Goal: Task Accomplishment & Management: Manage account settings

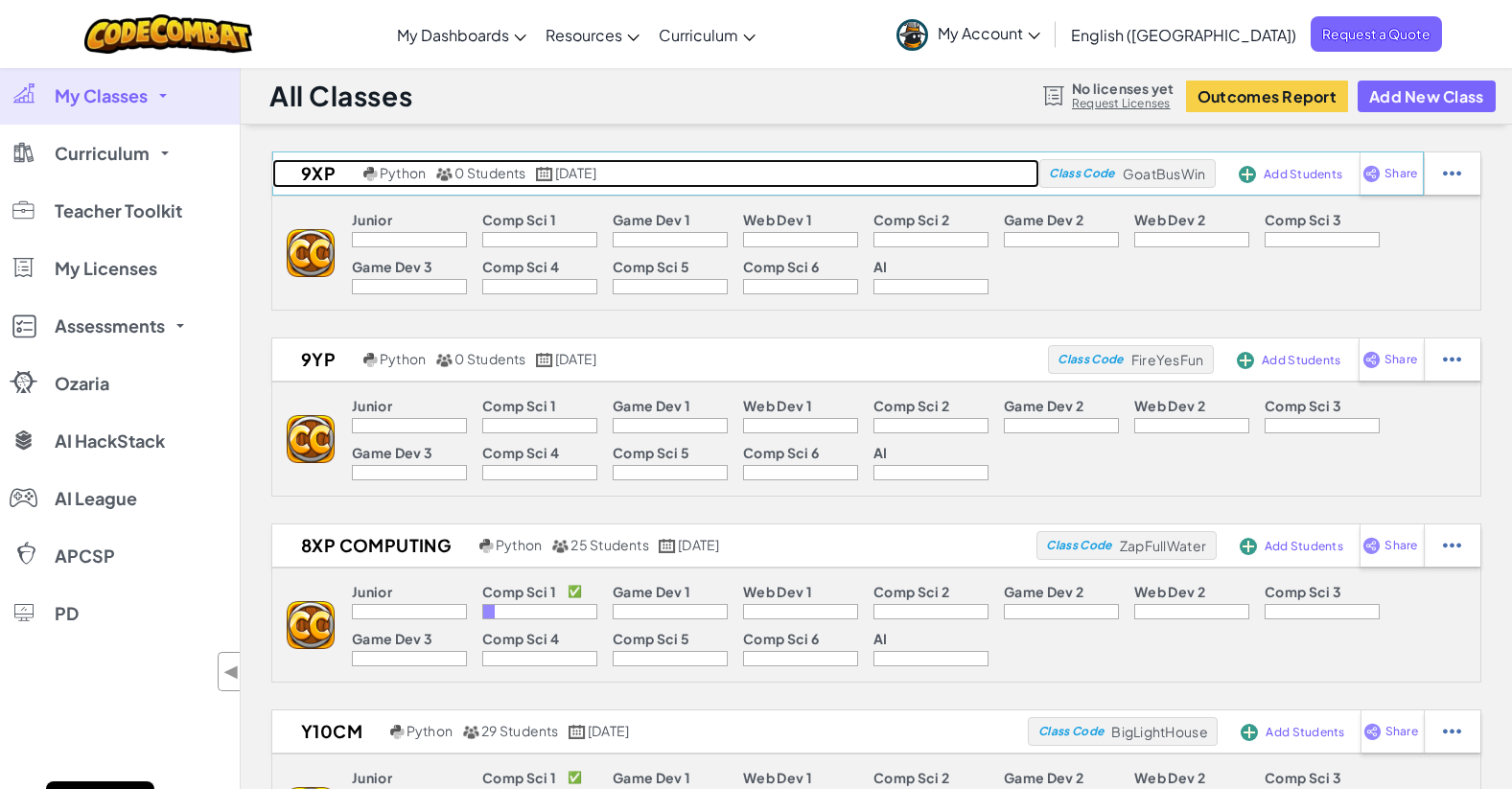
click at [319, 173] on h2 "9XP" at bounding box center [315, 174] width 86 height 29
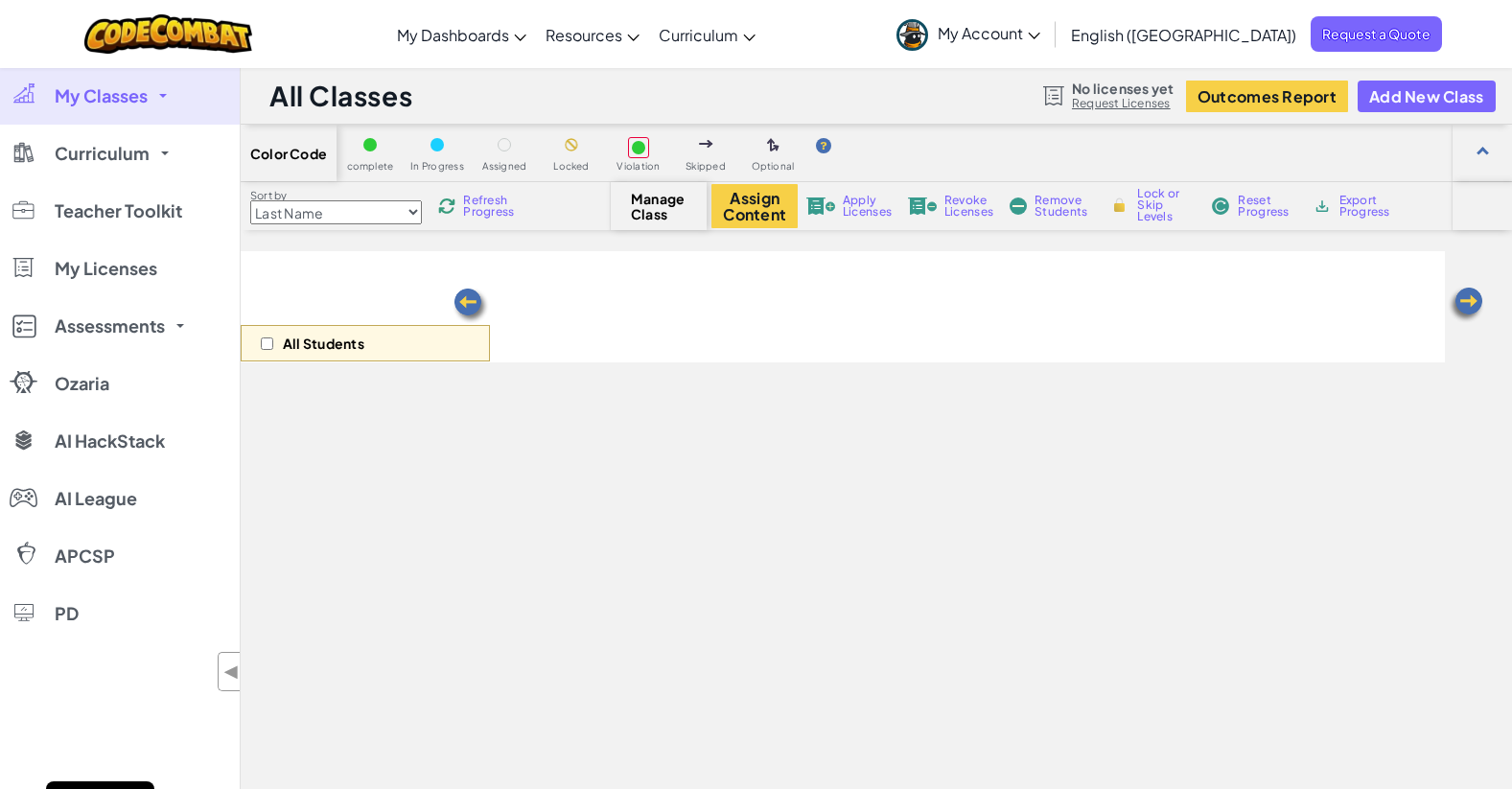
select select "560f1a9f22961295f9427742"
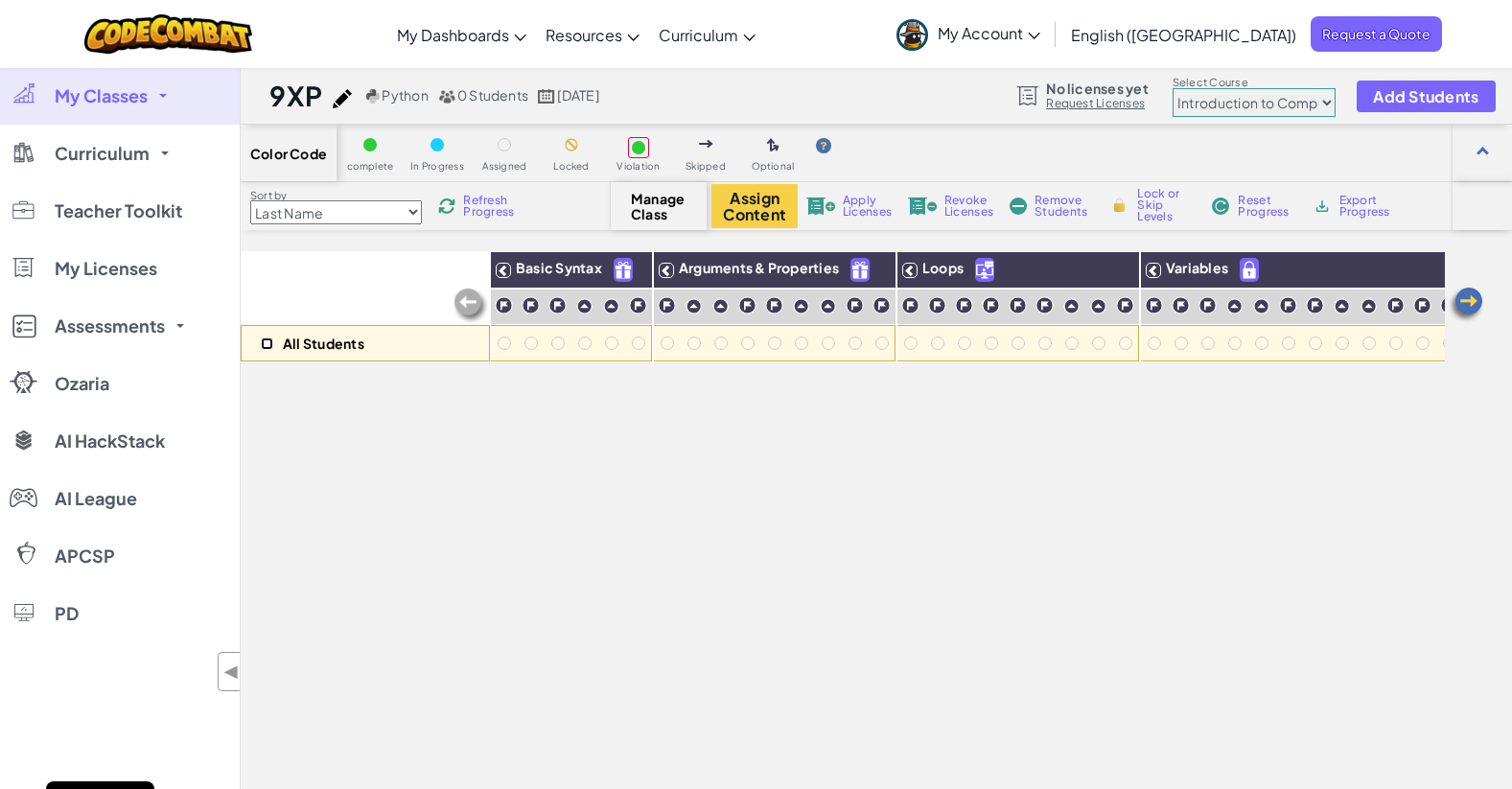
click at [269, 344] on input "checkbox" at bounding box center [266, 344] width 13 height 13
click at [333, 276] on div "All Students" at bounding box center [365, 306] width 249 height 111
click at [270, 343] on input "checkbox" at bounding box center [266, 344] width 13 height 13
checkbox input "true"
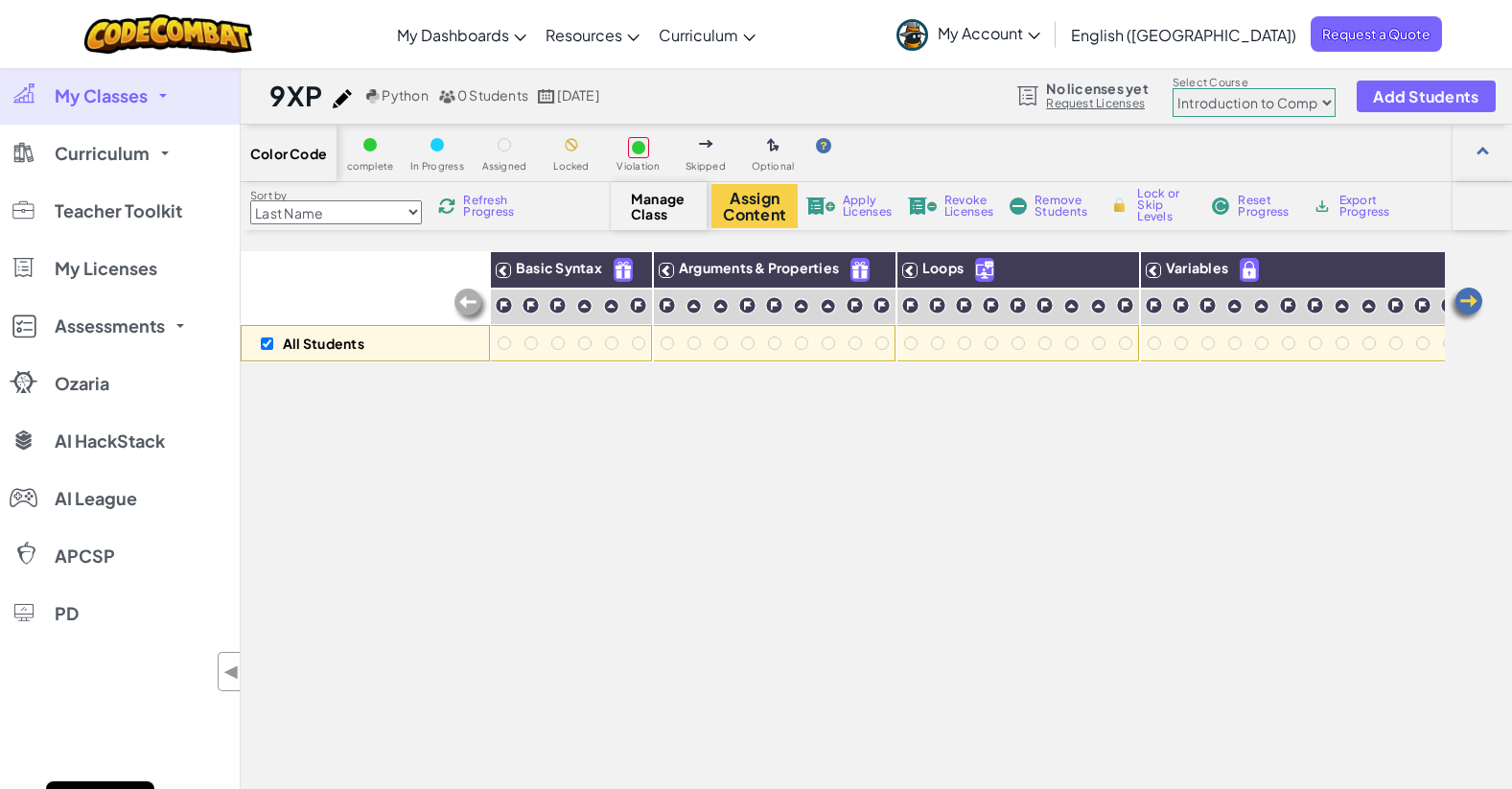
click at [640, 205] on span "Manage Class" at bounding box center [658, 207] width 57 height 31
click at [1136, 98] on link "Request Licenses" at bounding box center [1096, 103] width 101 height 15
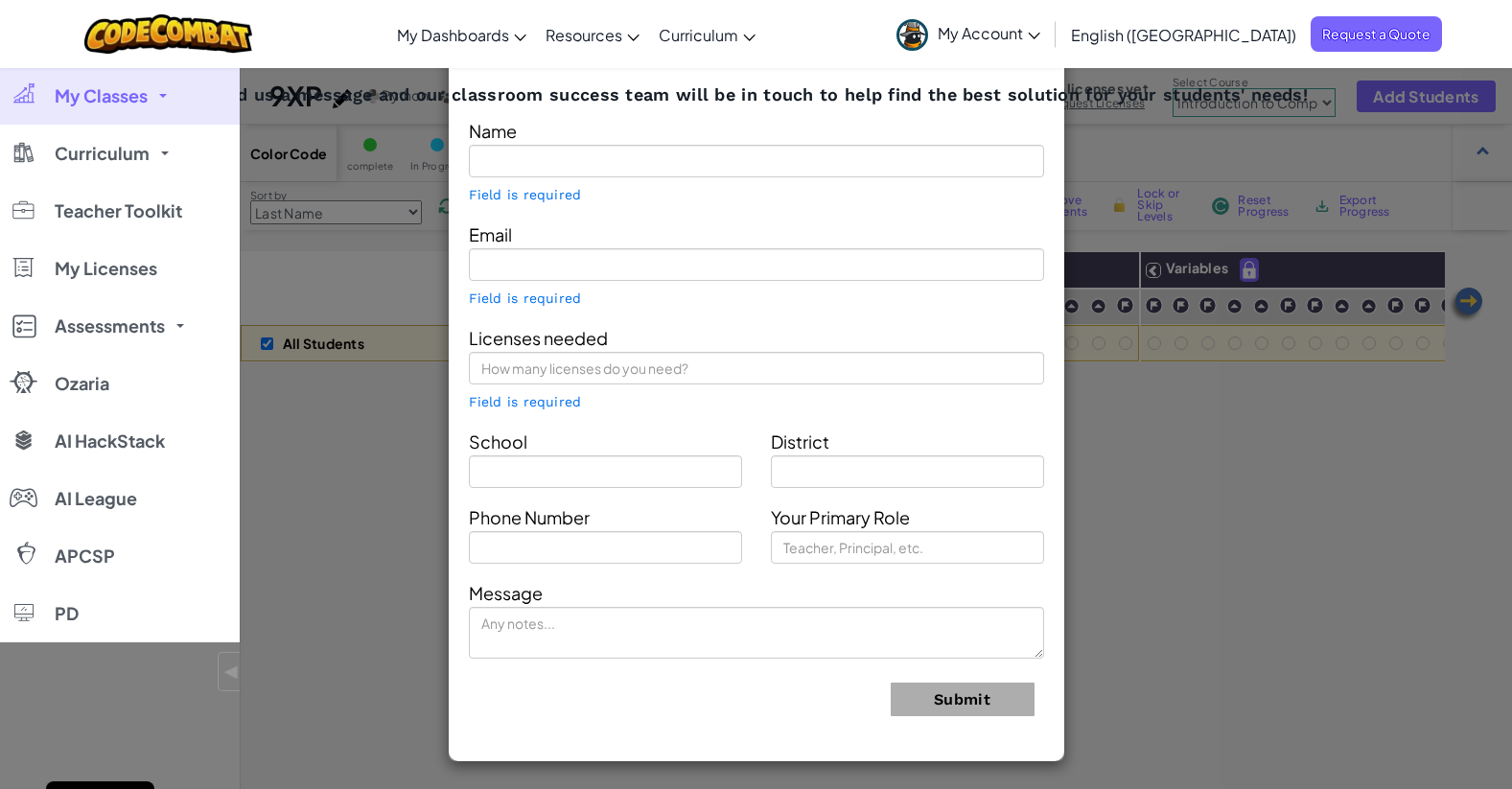
type input "[PERSON_NAME]"
type input "[EMAIL_ADDRESS][DOMAIN_NAME]"
type input "[PERSON_NAME][GEOGRAPHIC_DATA]"
type input "[GEOGRAPHIC_DATA]"
type input "Technology coordinator"
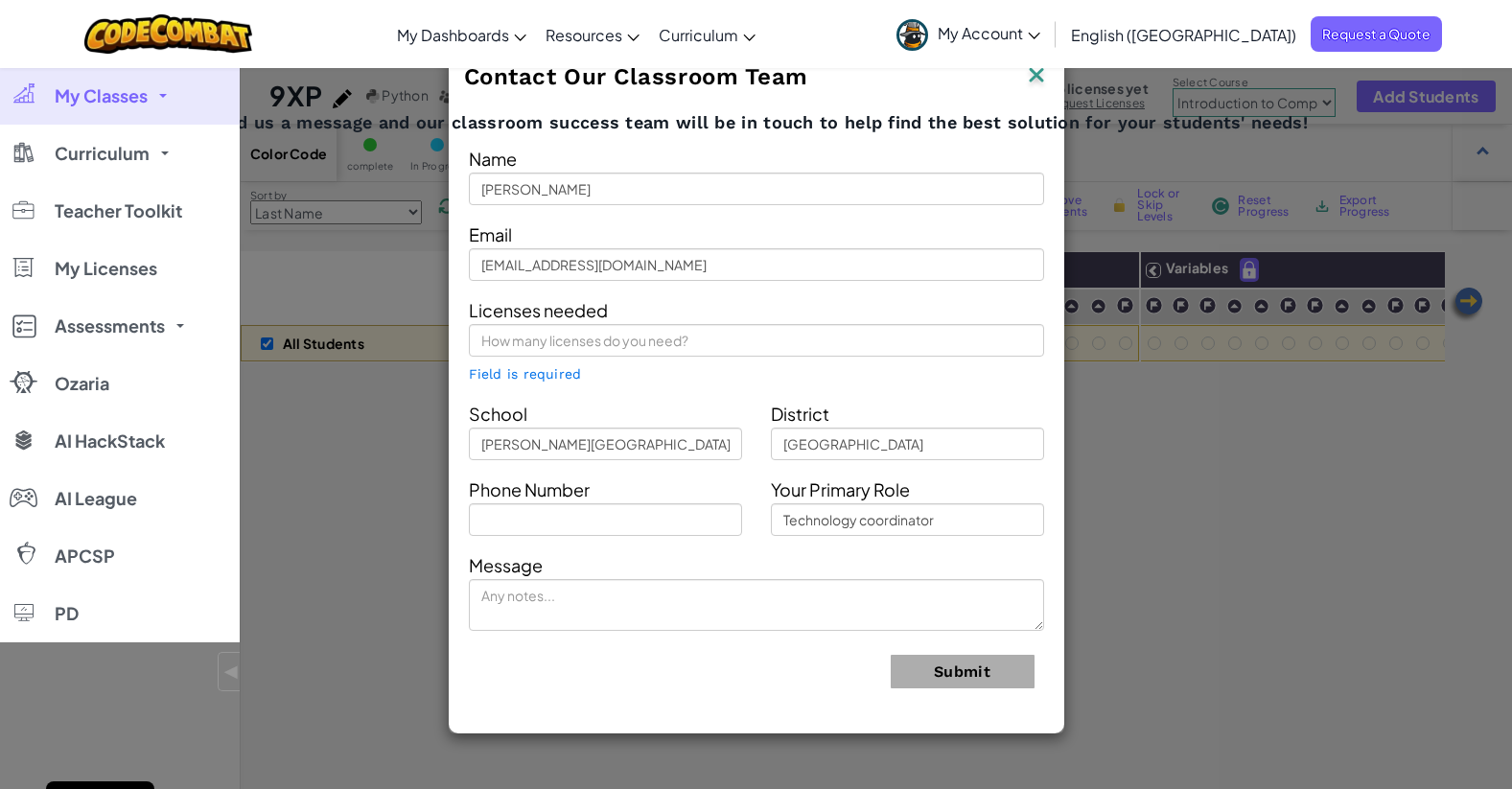
drag, startPoint x: 1032, startPoint y: 71, endPoint x: 1093, endPoint y: 78, distance: 61.4
click at [1032, 71] on img at bounding box center [1037, 77] width 25 height 29
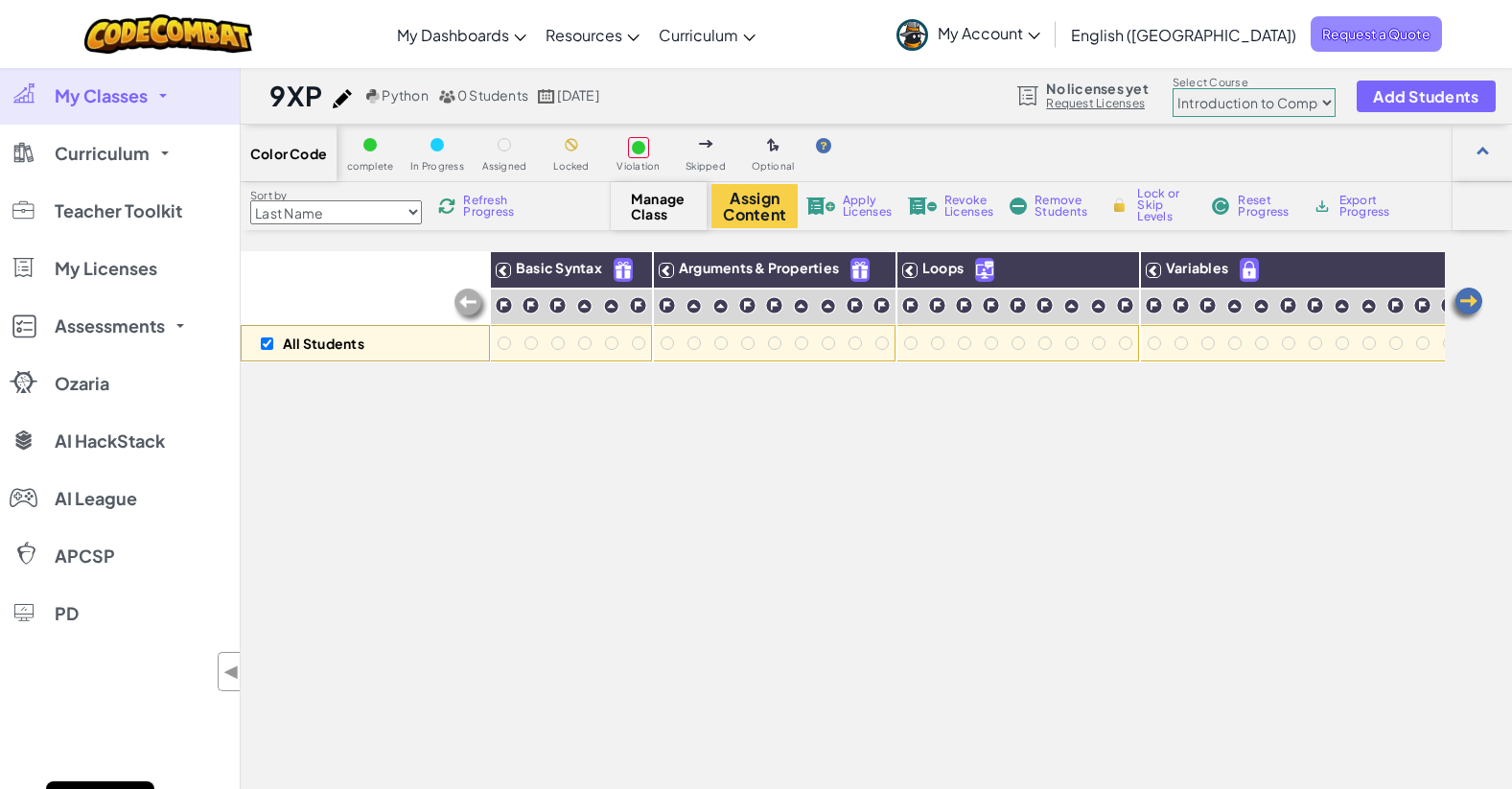
click at [1331, 36] on span "Request a Quote" at bounding box center [1377, 34] width 131 height 36
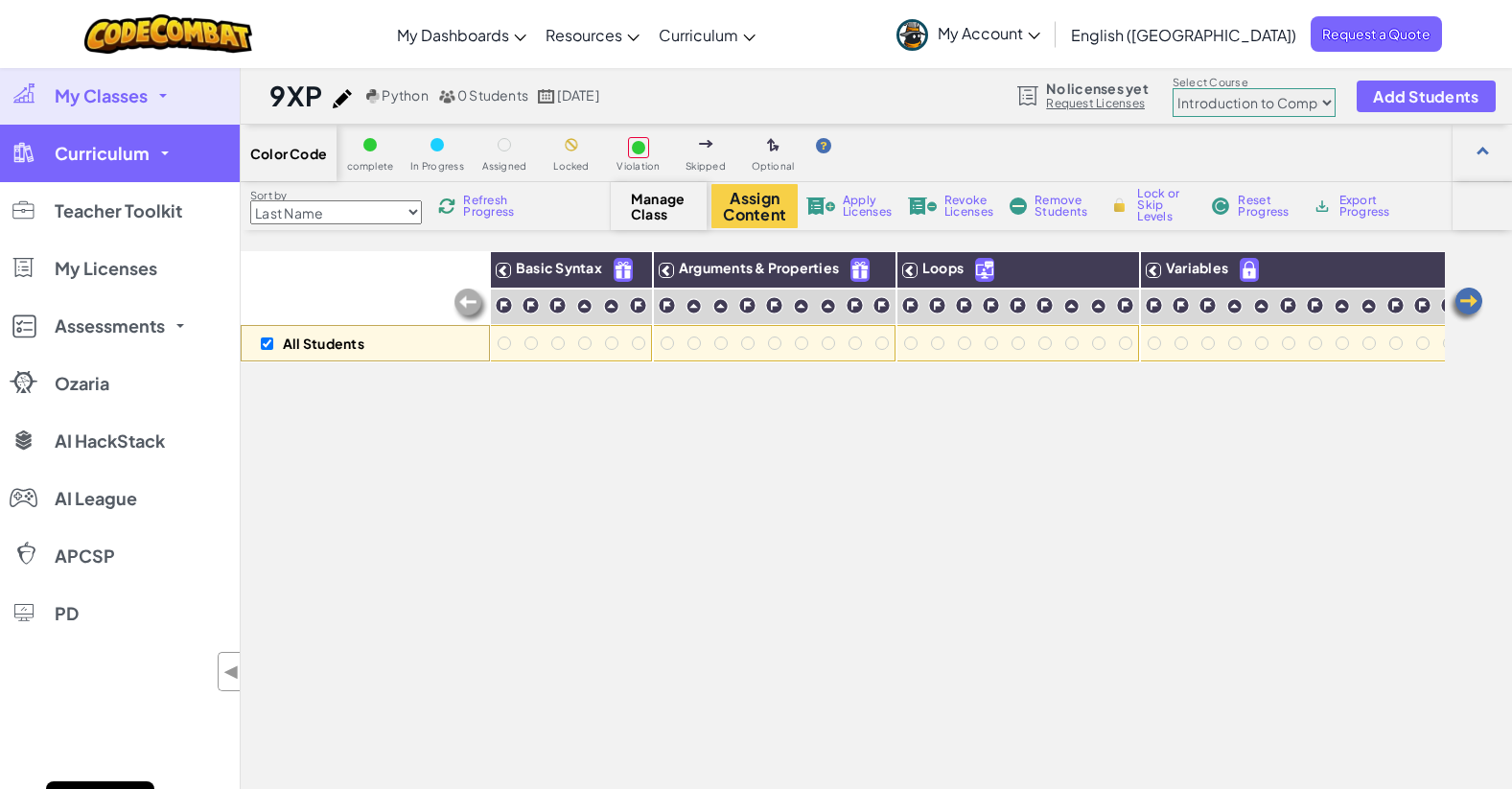
click at [129, 152] on span "Curriculum" at bounding box center [102, 154] width 95 height 17
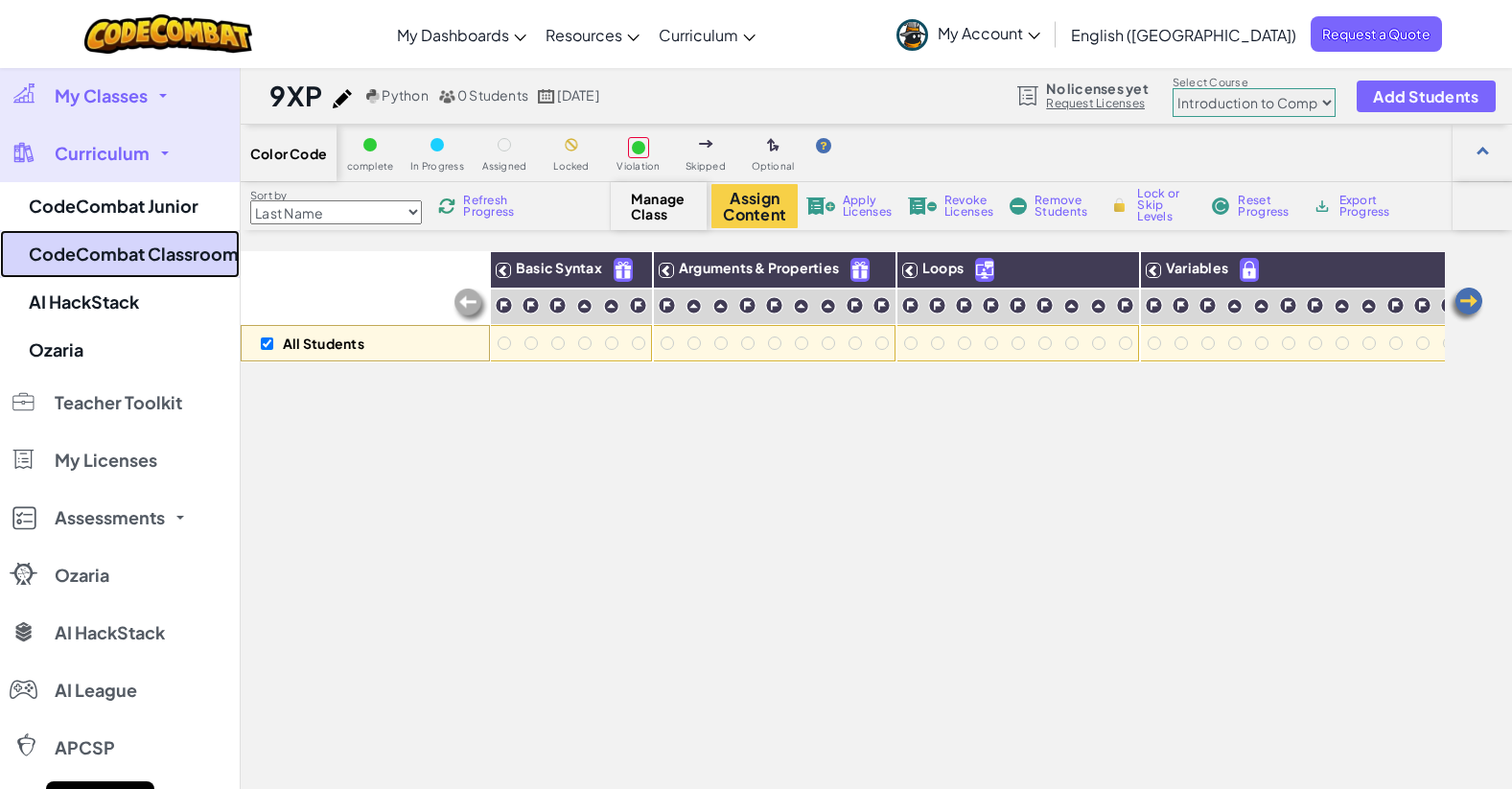
click at [129, 247] on link "CodeCombat Classroom" at bounding box center [120, 254] width 239 height 48
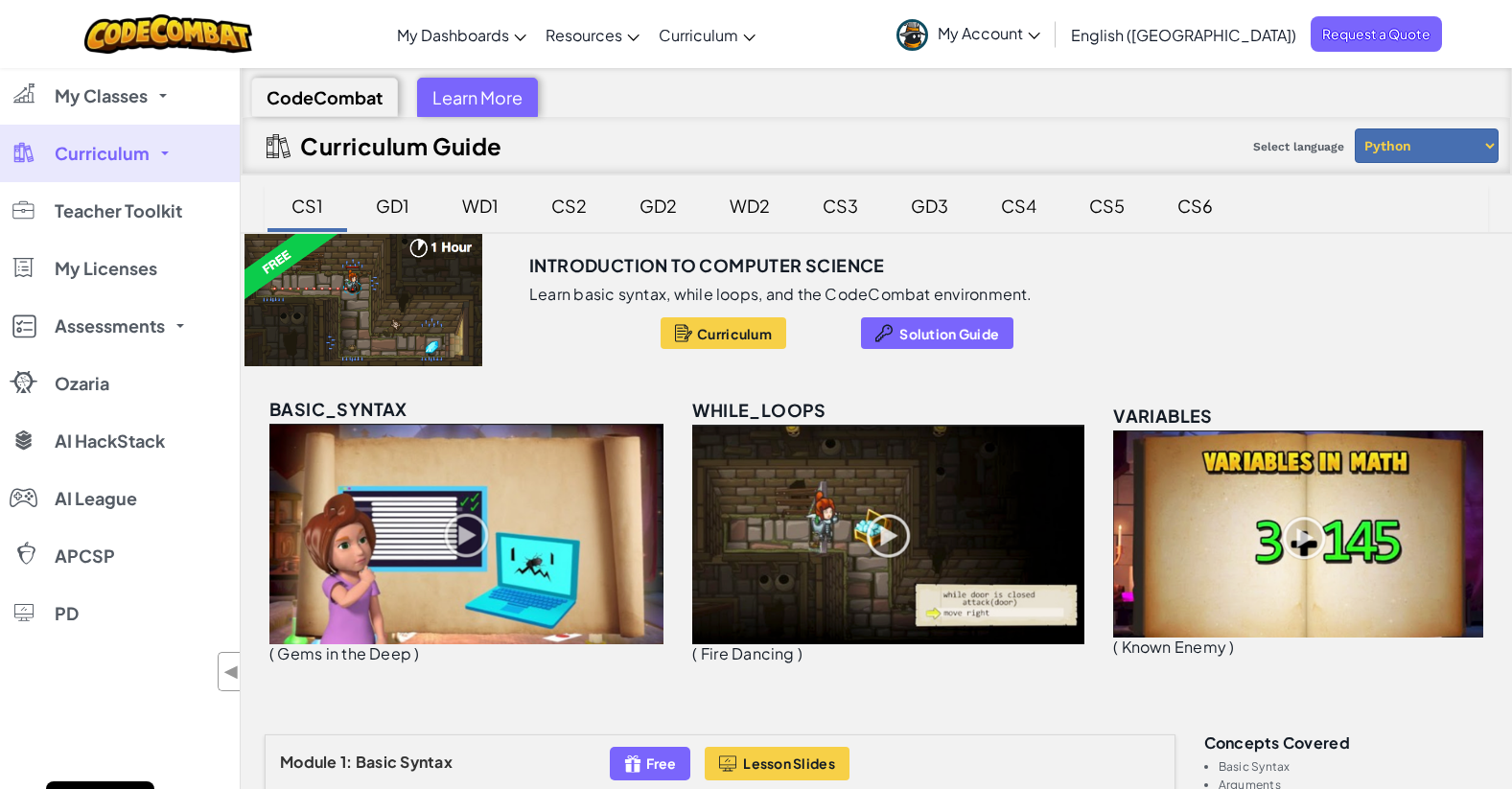
select select "560f1a9f22961295f9427742"
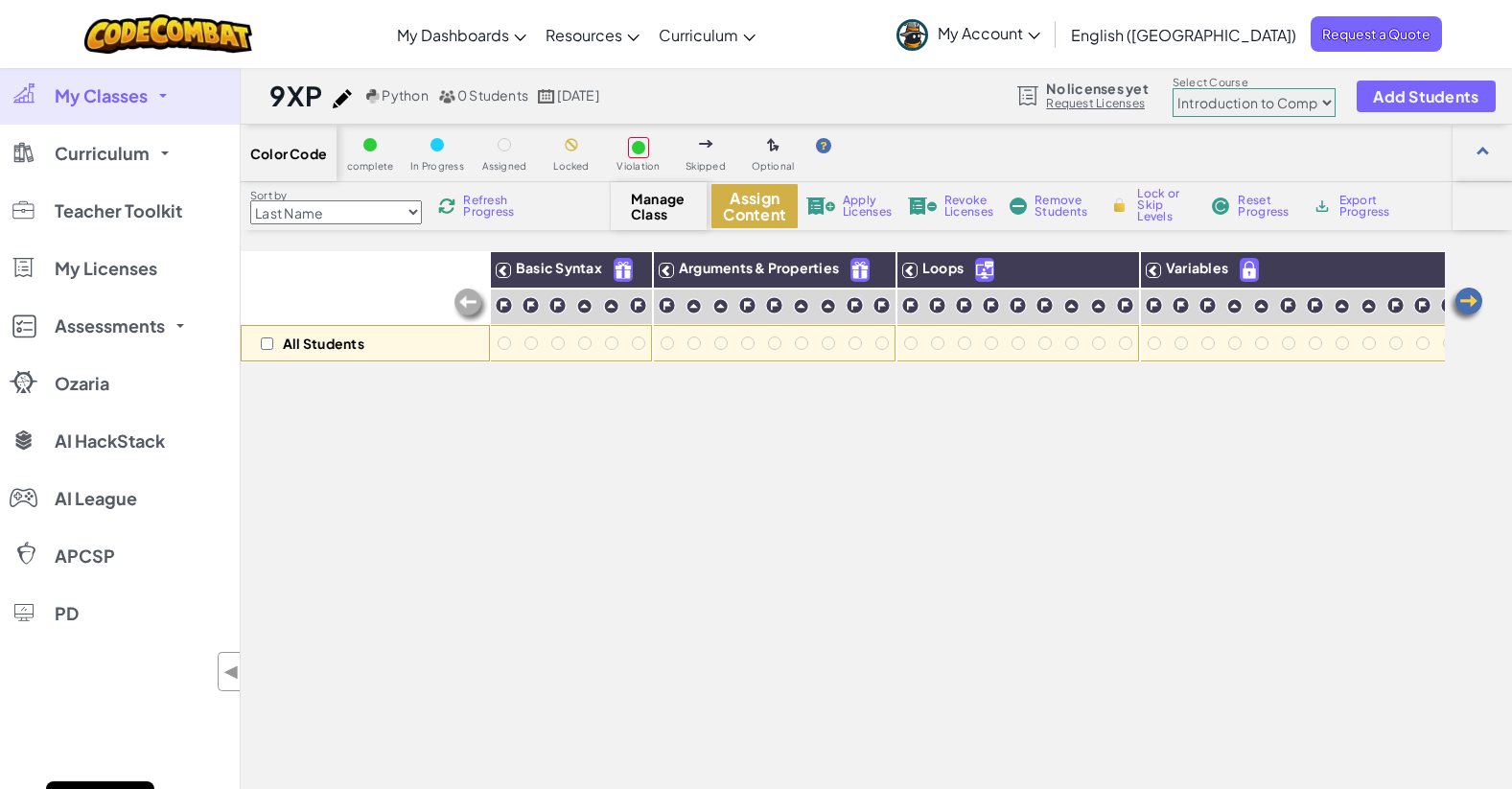
click at [746, 201] on button "Assign Content" at bounding box center [754, 207] width 86 height 44
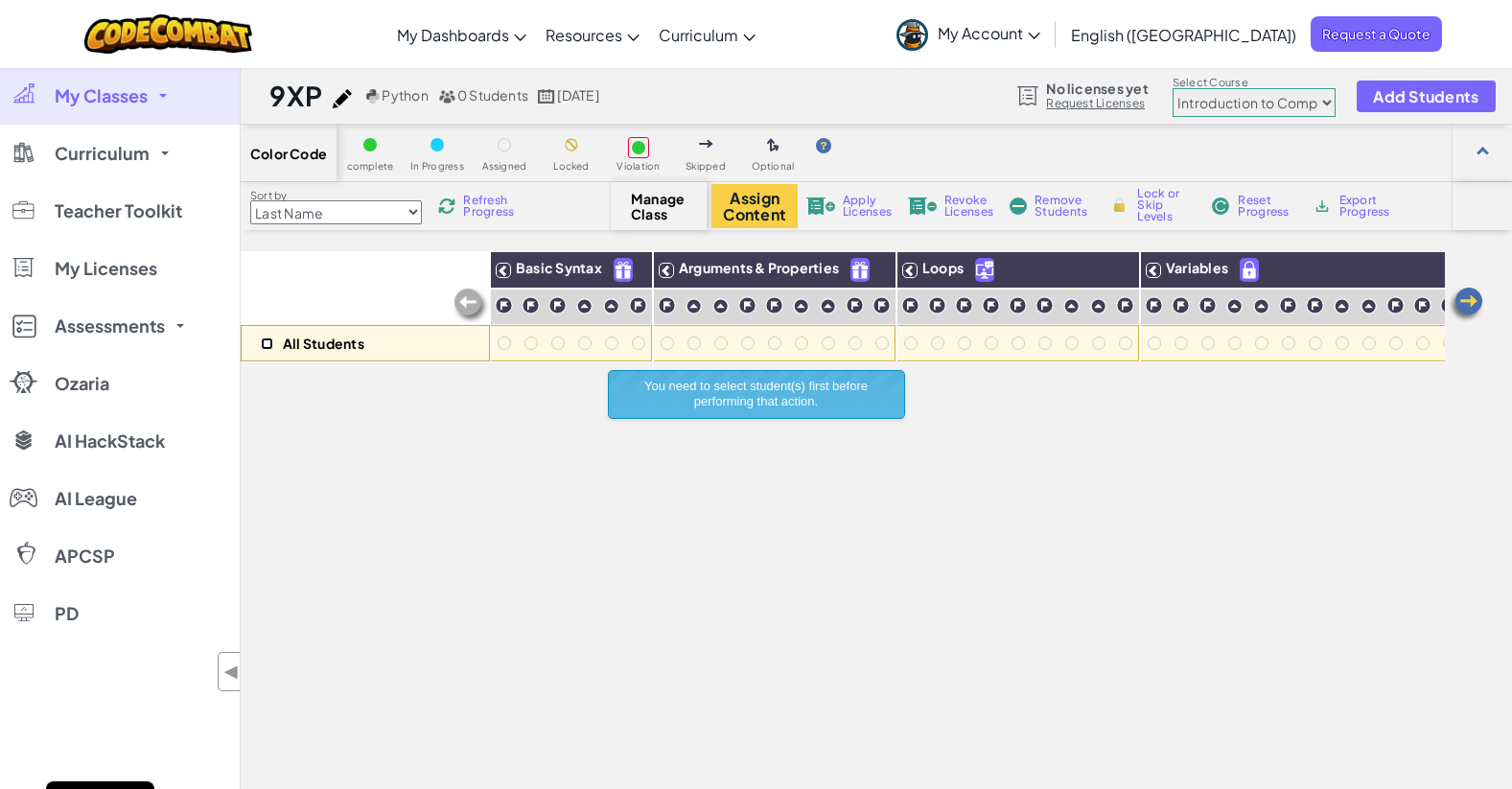
click at [271, 344] on input "checkbox" at bounding box center [266, 344] width 13 height 13
checkbox input "true"
click at [747, 204] on button "Assign Content" at bounding box center [754, 207] width 86 height 44
click at [669, 270] on icon at bounding box center [666, 270] width 14 height 14
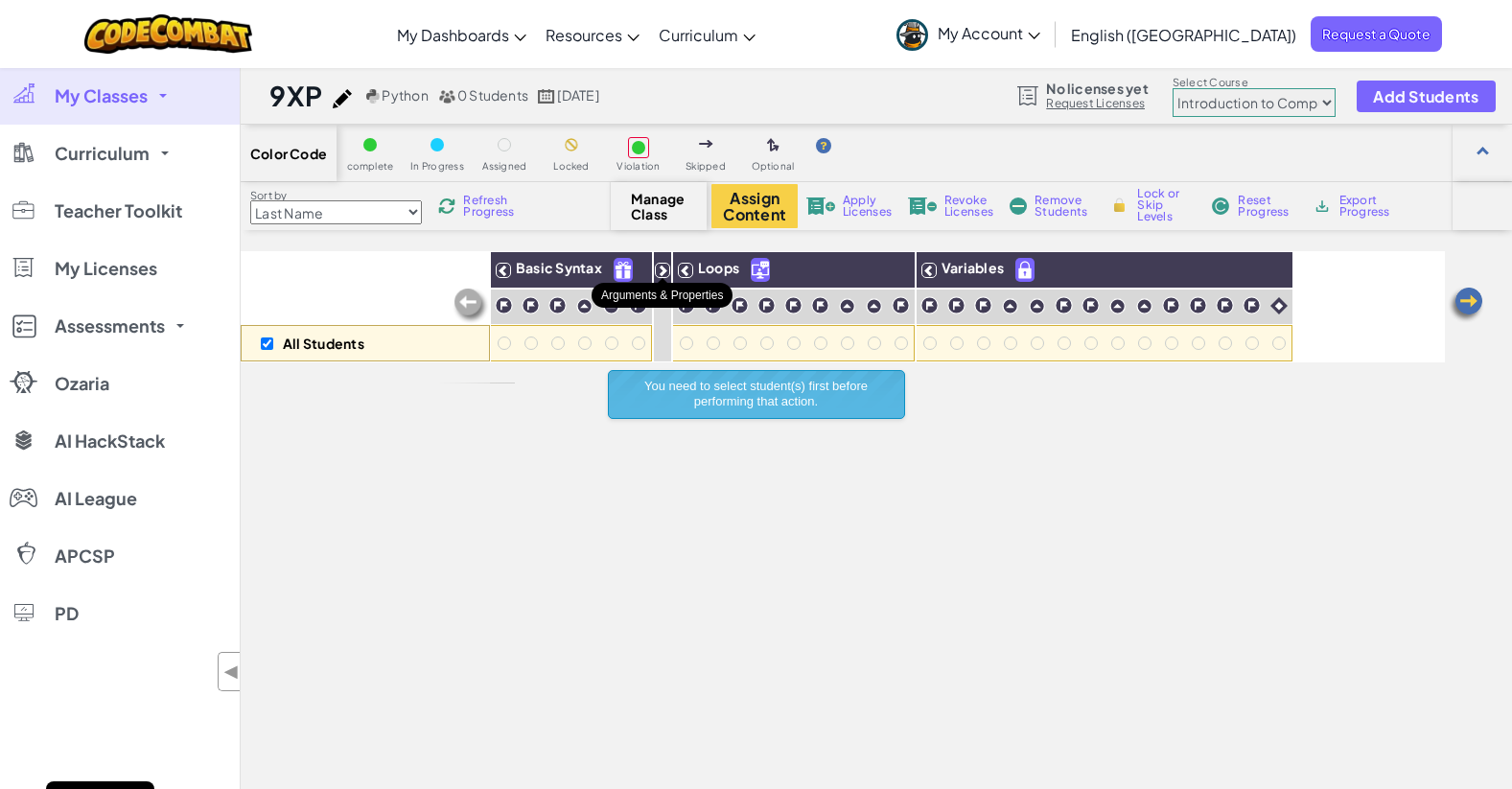
click at [661, 268] on icon at bounding box center [662, 270] width 14 height 14
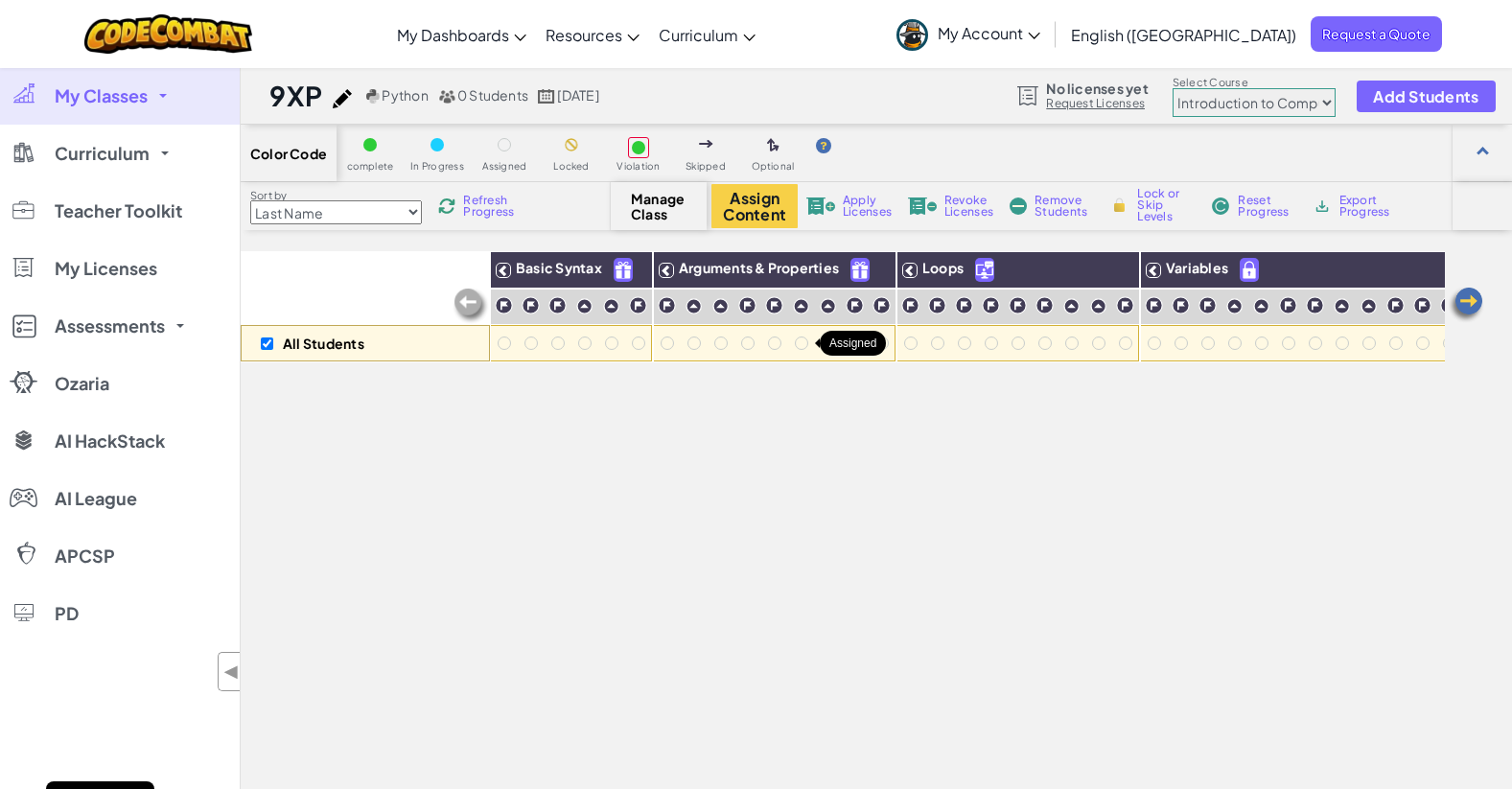
click at [799, 349] on div at bounding box center [801, 344] width 14 height 14
click at [802, 342] on div at bounding box center [801, 344] width 14 height 14
click at [776, 342] on div at bounding box center [774, 344] width 14 height 14
click at [661, 341] on div at bounding box center [667, 344] width 14 height 14
click at [752, 203] on button "Assign Content" at bounding box center [754, 207] width 86 height 44
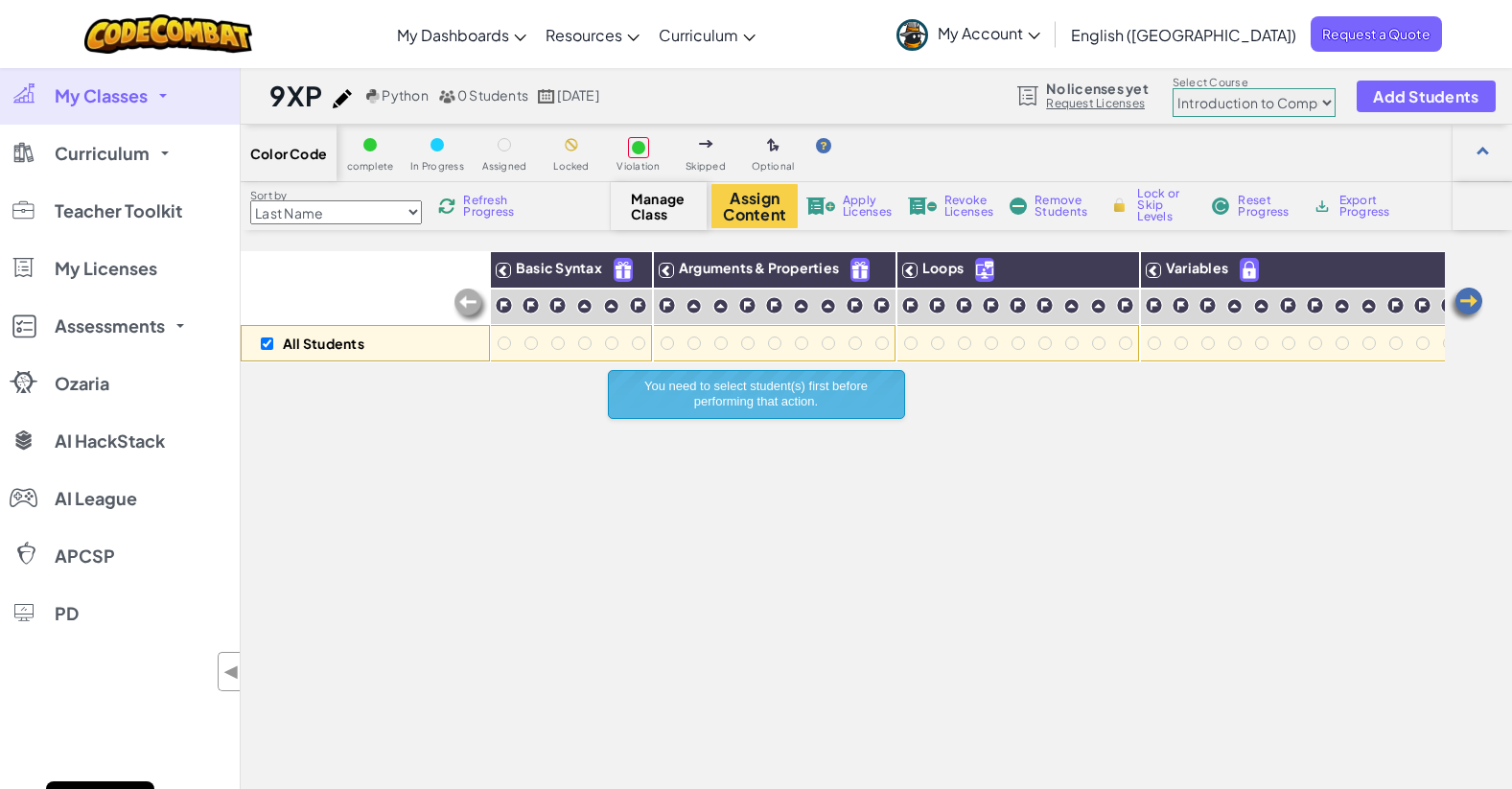
click at [495, 208] on span "Refresh Progress" at bounding box center [493, 207] width 60 height 23
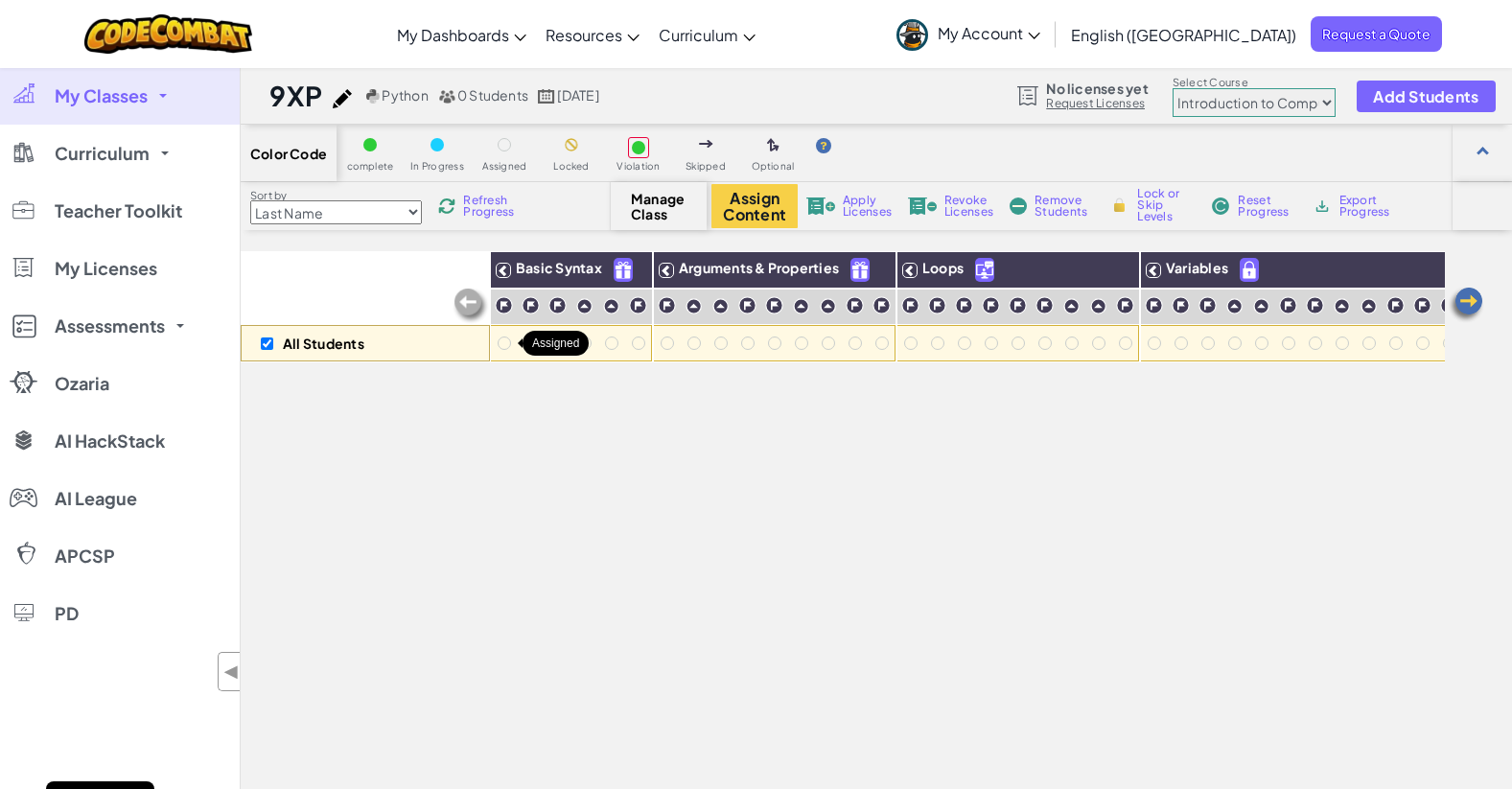
click at [503, 345] on div at bounding box center [504, 344] width 14 height 14
click at [501, 344] on div at bounding box center [504, 344] width 14 height 14
click at [473, 306] on img at bounding box center [471, 306] width 39 height 39
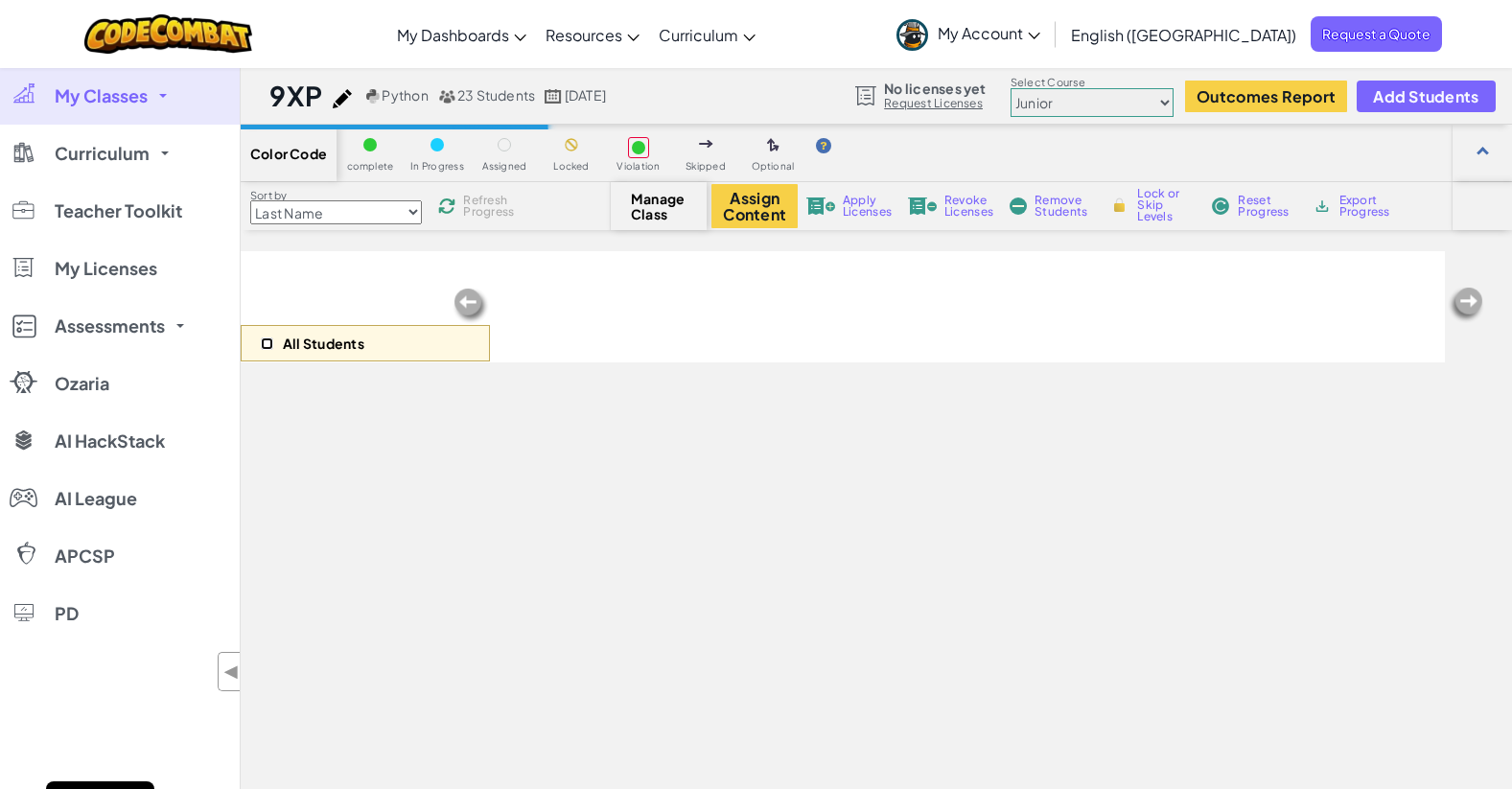
click at [268, 344] on input "checkbox" at bounding box center [266, 344] width 13 height 13
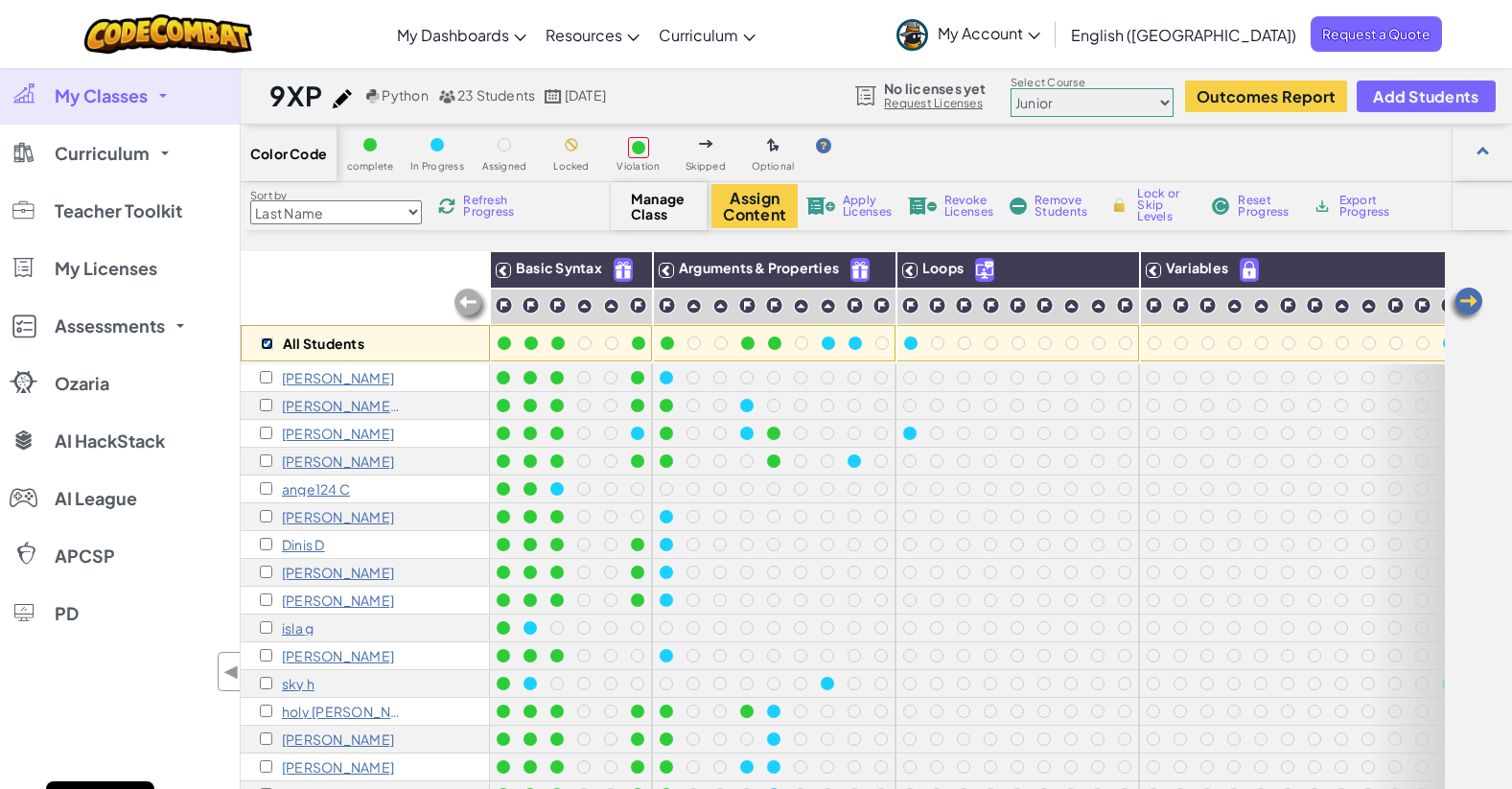
click at [264, 344] on input "checkbox" at bounding box center [266, 344] width 13 height 13
checkbox input "false"
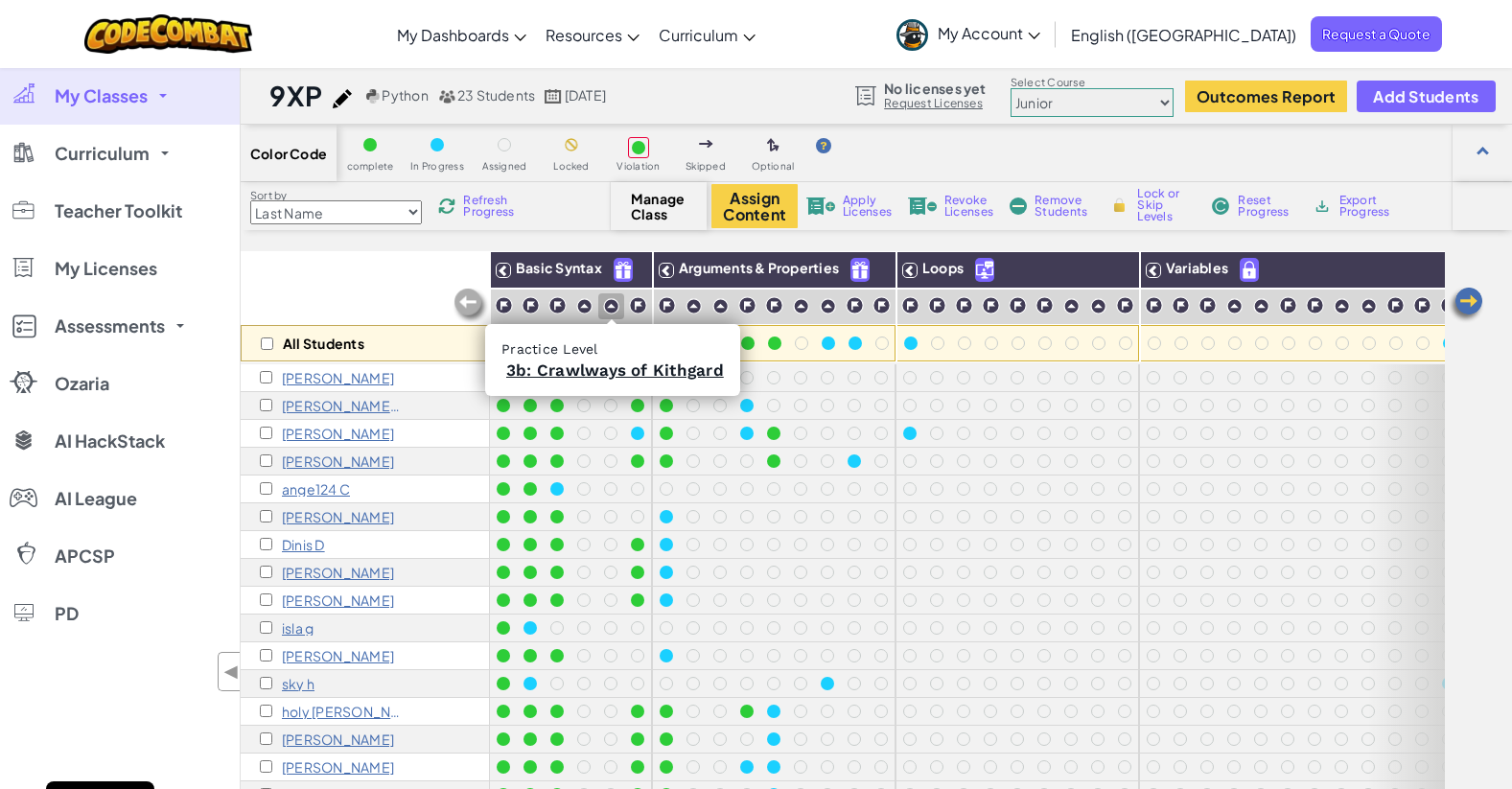
click at [613, 303] on img at bounding box center [611, 306] width 16 height 16
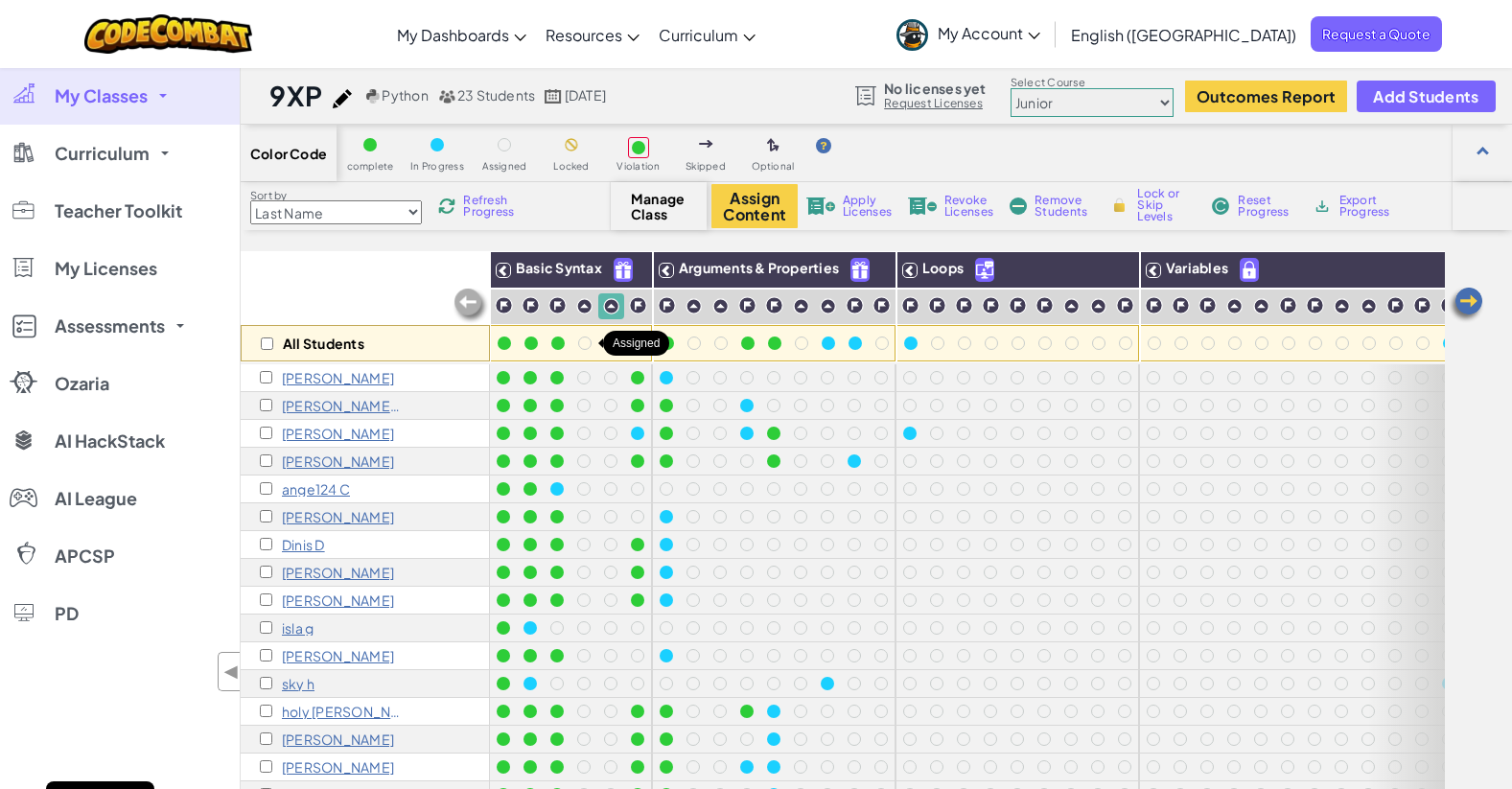
click at [583, 347] on div at bounding box center [585, 344] width 14 height 14
click at [606, 344] on div at bounding box center [612, 344] width 14 height 14
